Goal: Information Seeking & Learning: Learn about a topic

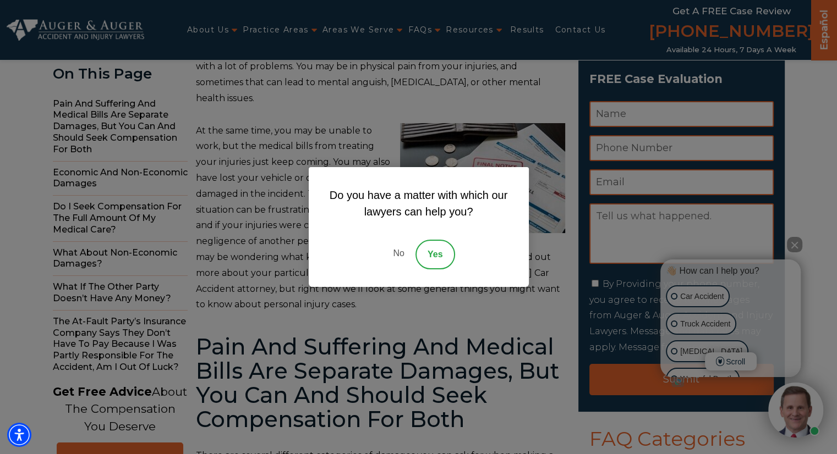
scroll to position [220, 0]
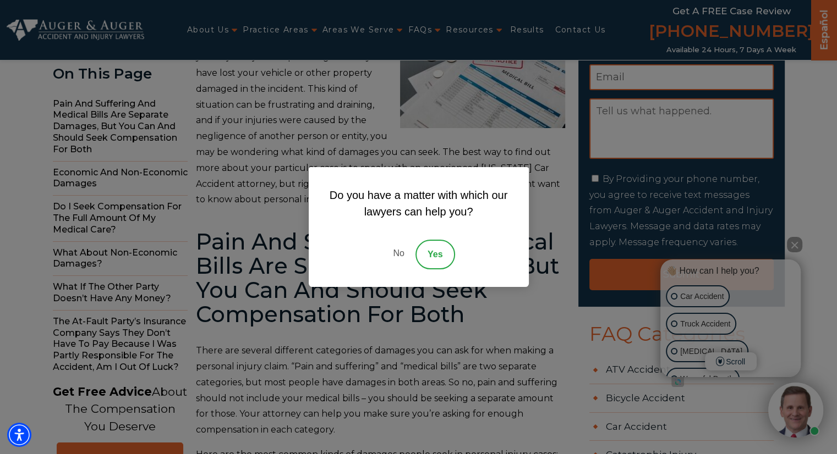
click at [401, 251] on link "No" at bounding box center [398, 255] width 33 height 30
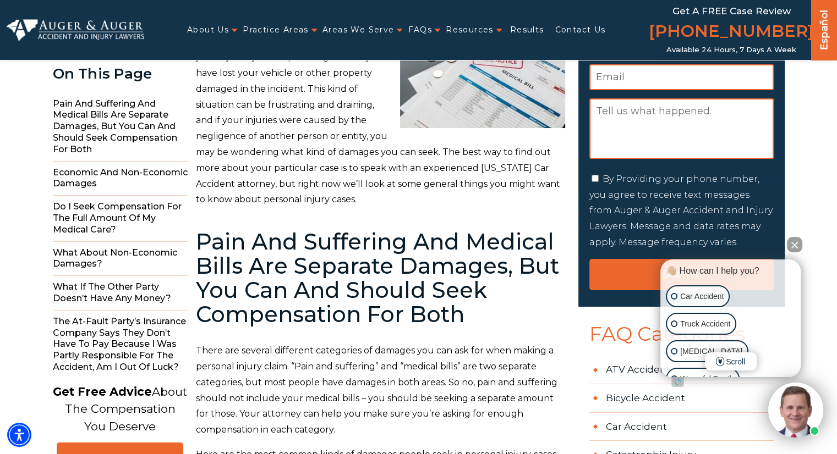
click at [401, 251] on h2 "Pain And Suffering And Medical Bills Are Separate Damages, But You Can And Shou…" at bounding box center [380, 278] width 369 height 97
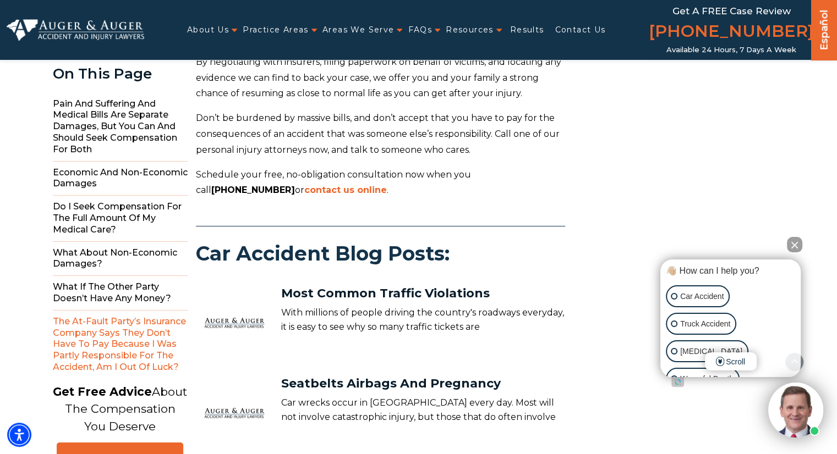
scroll to position [4116, 0]
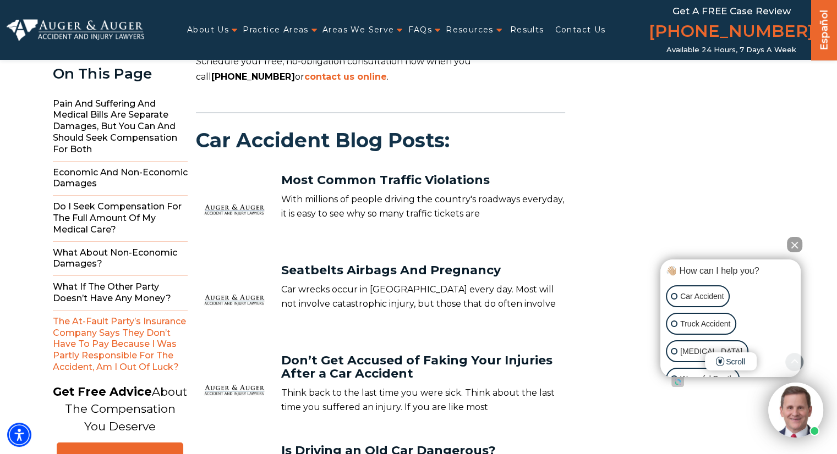
click at [800, 248] on button "Close Intaker Chat Widget" at bounding box center [794, 244] width 15 height 15
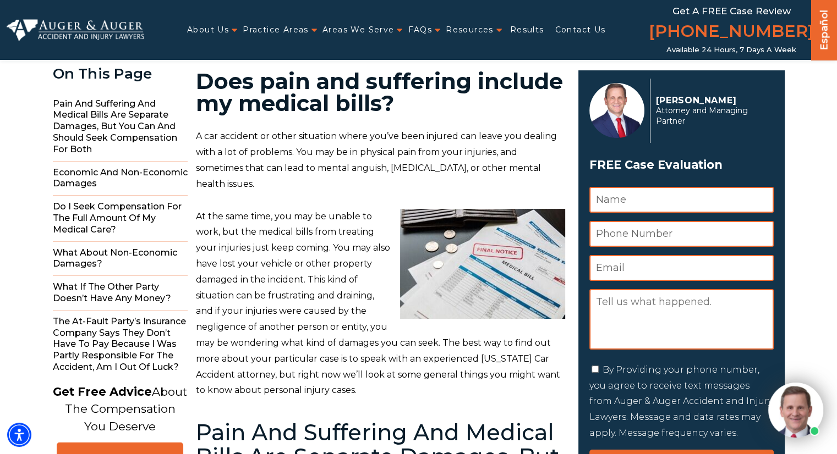
scroll to position [0, 0]
